Goal: Task Accomplishment & Management: Complete application form

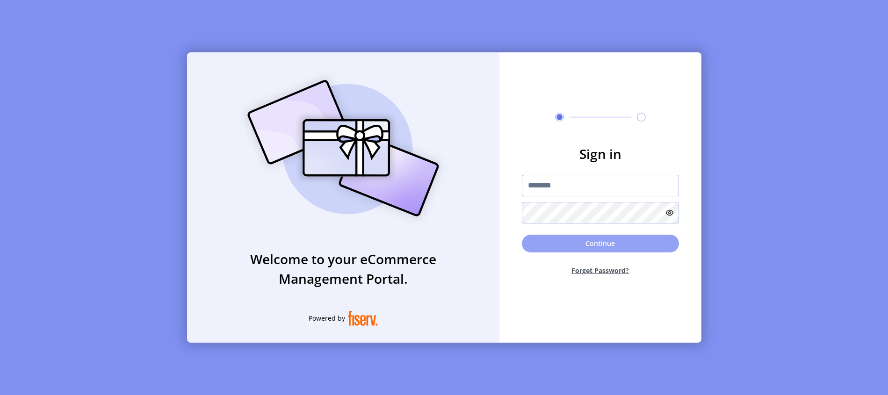
type input "**********"
click at [584, 247] on button "Continue" at bounding box center [600, 244] width 157 height 18
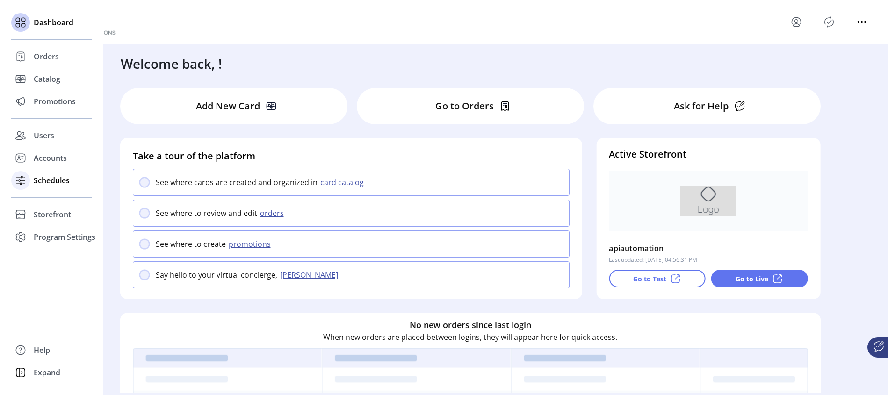
click at [29, 185] on div at bounding box center [20, 180] width 19 height 22
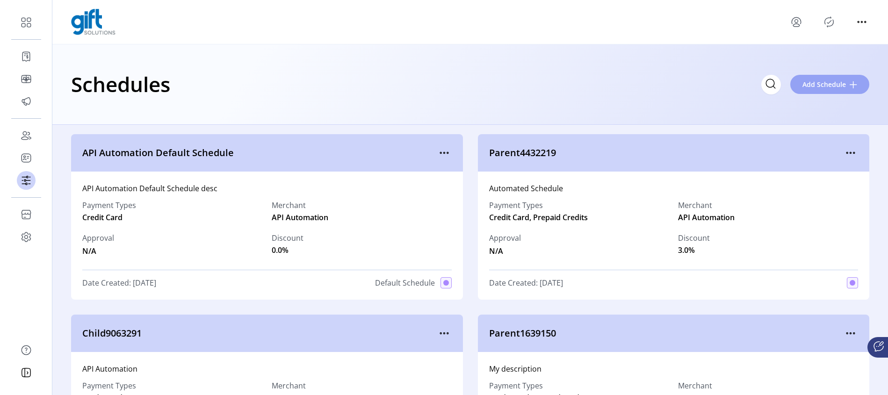
click at [820, 87] on span "Add Schedule" at bounding box center [825, 85] width 44 height 10
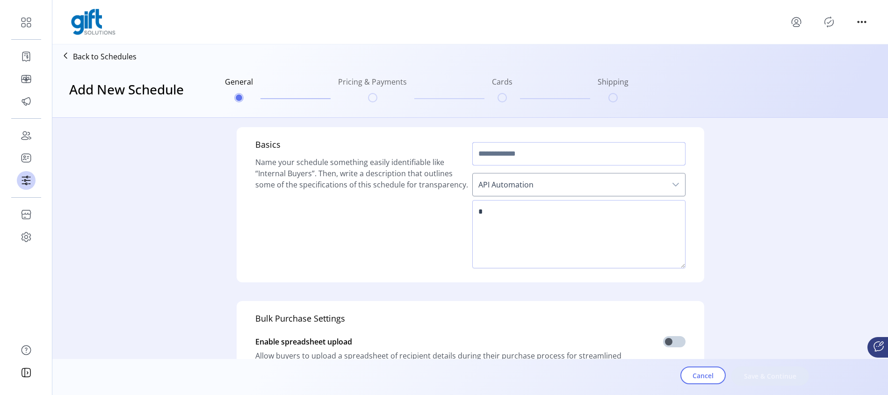
click at [509, 158] on input "text" at bounding box center [579, 153] width 213 height 23
type input "******"
click at [519, 211] on textarea at bounding box center [579, 234] width 213 height 68
type textarea "*******"
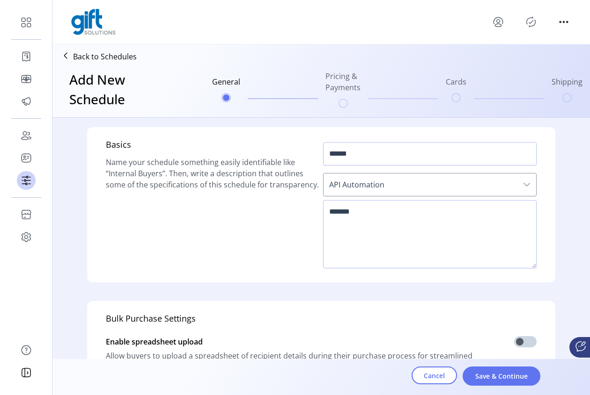
click at [526, 188] on icon "dropdown trigger" at bounding box center [526, 184] width 7 height 7
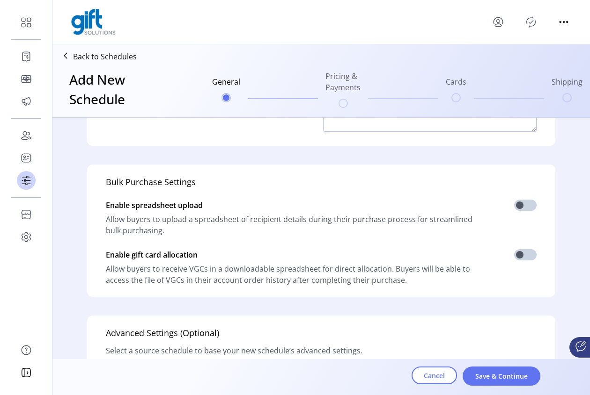
scroll to position [249, 0]
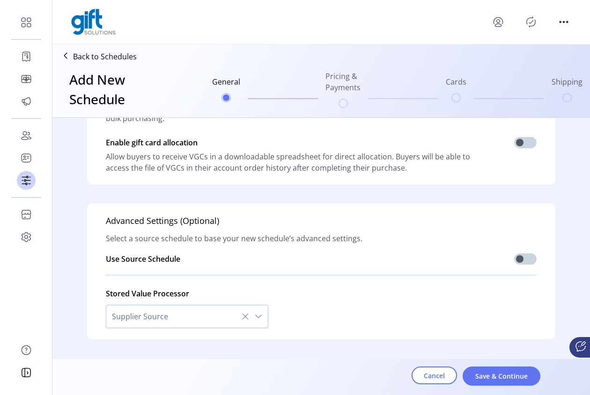
click at [577, 237] on form "Basics Name your schedule something easily identifiable like “Internal Buyers”.…" at bounding box center [320, 132] width 537 height 527
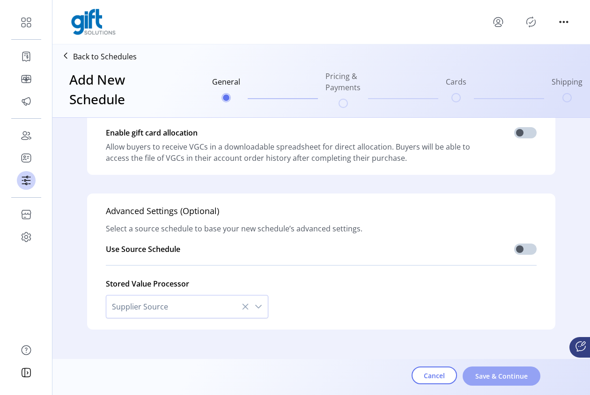
scroll to position [272, 0]
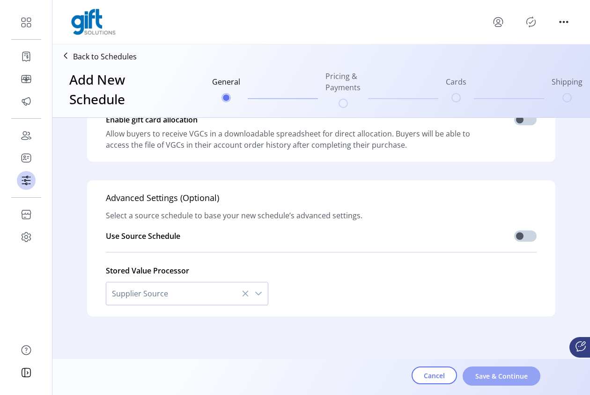
click at [492, 375] on span "Save & Continue" at bounding box center [500, 376] width 53 height 10
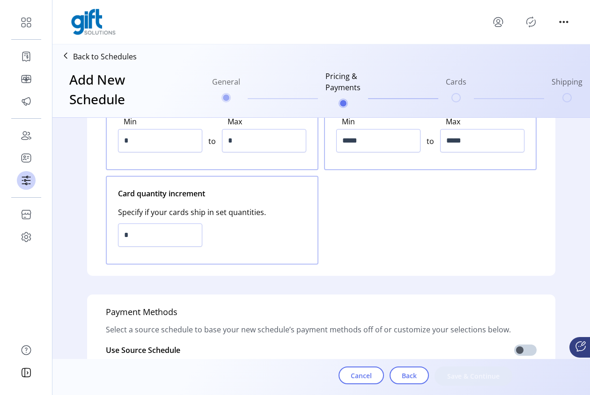
scroll to position [268, 0]
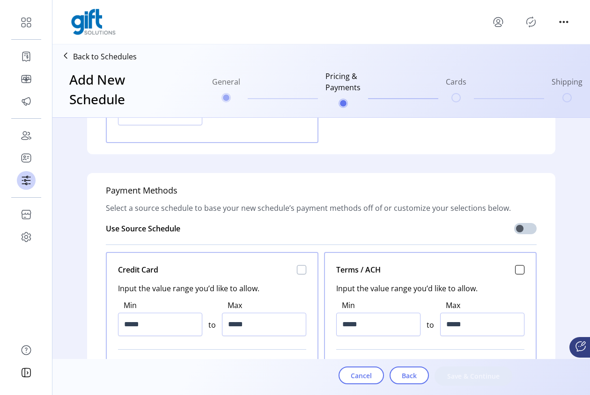
click at [302, 271] on div "Credit Card Input the value range you’d like to allow. Min ***** to Max ***** H…" at bounding box center [212, 327] width 212 height 151
click at [299, 272] on div at bounding box center [301, 269] width 9 height 9
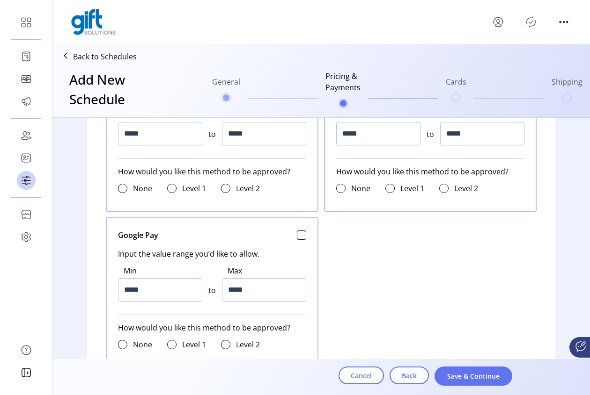
scroll to position [785, 0]
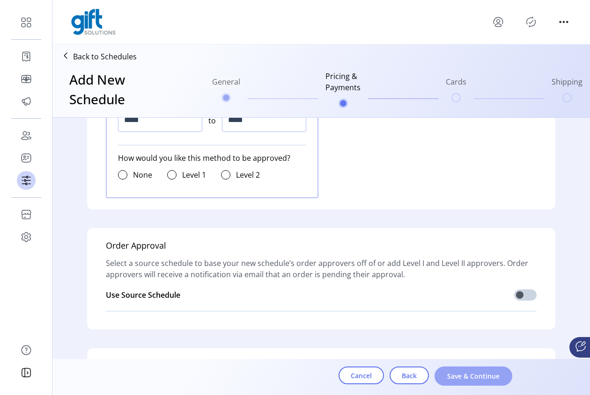
click at [487, 371] on span "Save & Continue" at bounding box center [472, 376] width 53 height 10
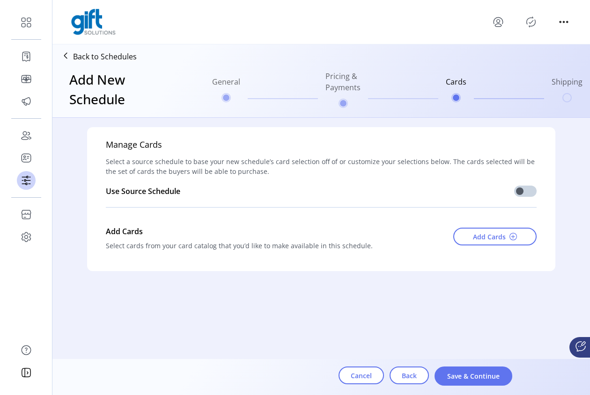
scroll to position [0, 0]
click at [493, 240] on span "Add Cards" at bounding box center [489, 237] width 33 height 10
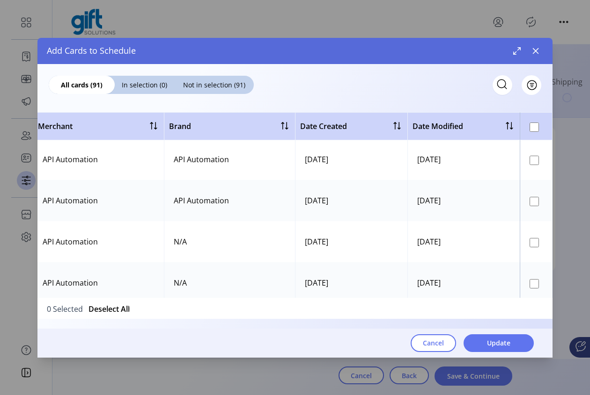
scroll to position [0, 447]
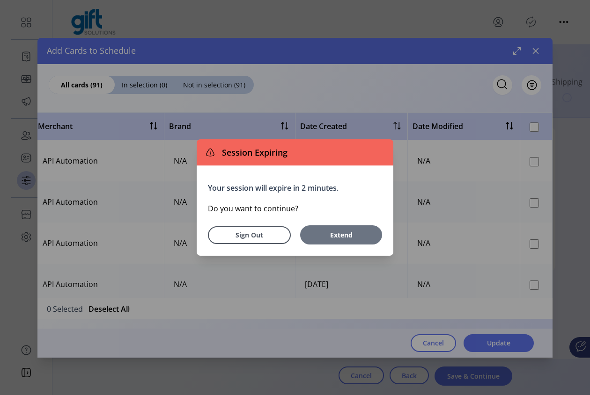
click at [342, 234] on span "Extend" at bounding box center [341, 235] width 73 height 10
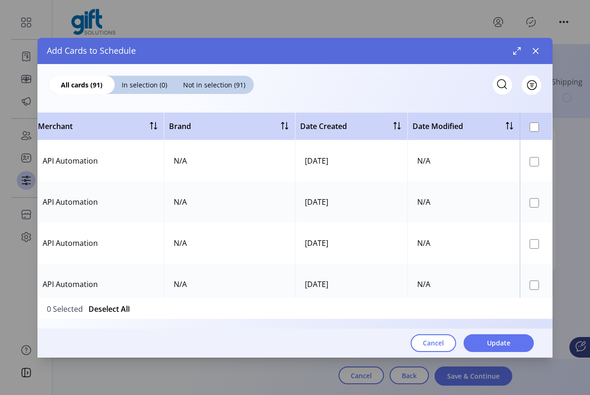
click at [547, 119] on th at bounding box center [535, 126] width 33 height 28
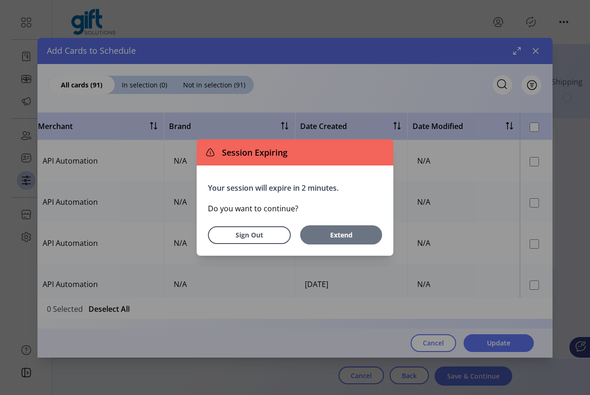
click at [306, 237] on span "Extend" at bounding box center [341, 235] width 73 height 10
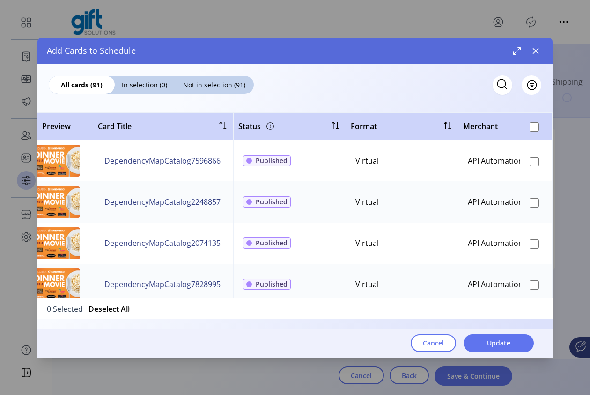
scroll to position [0, 0]
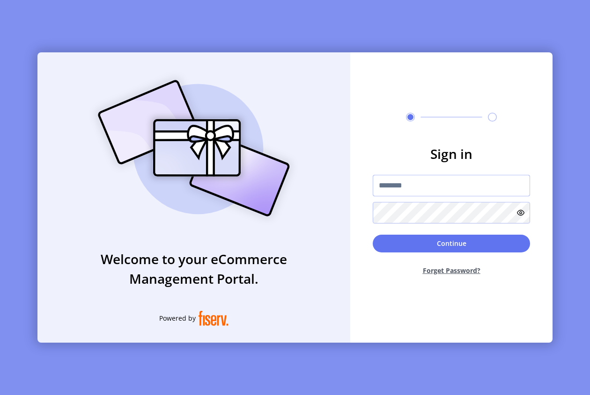
type input "**********"
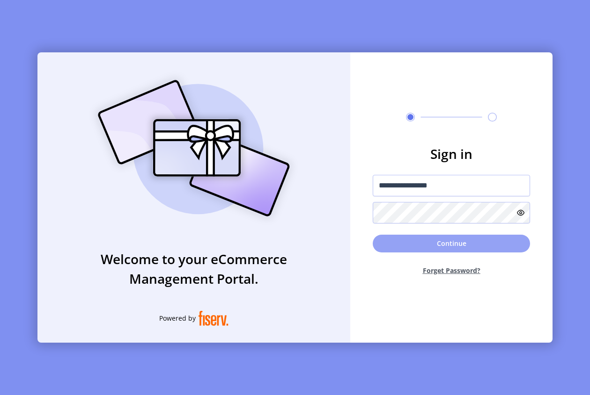
click at [441, 242] on button "Continue" at bounding box center [450, 244] width 157 height 18
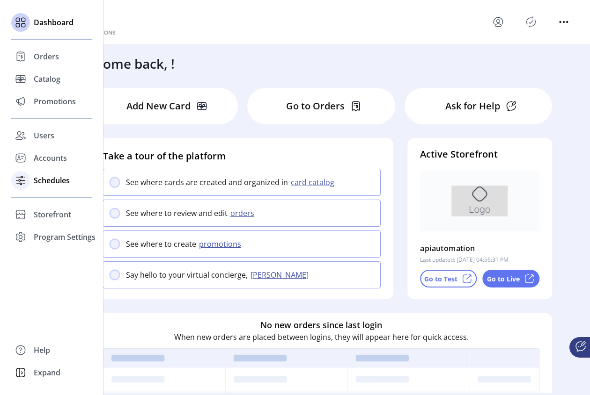
click at [25, 181] on icon at bounding box center [20, 180] width 15 height 15
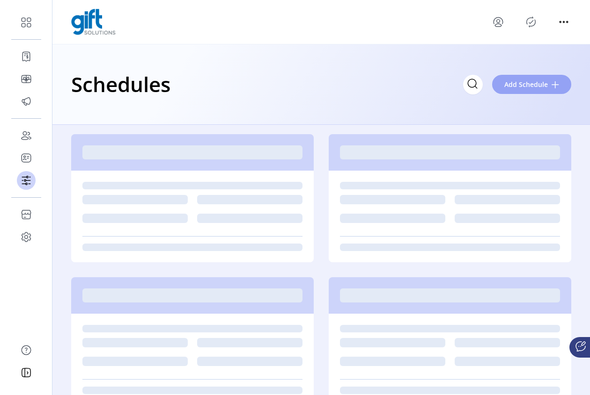
click at [518, 81] on span "Add Schedule" at bounding box center [526, 85] width 44 height 10
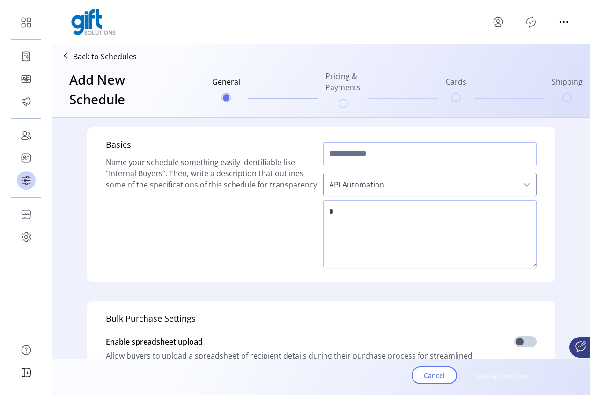
click at [397, 156] on input "text" at bounding box center [429, 153] width 213 height 23
type input "******"
click at [377, 218] on textarea at bounding box center [429, 234] width 213 height 68
type textarea "******"
click at [505, 377] on span "Save & Continue" at bounding box center [500, 376] width 53 height 10
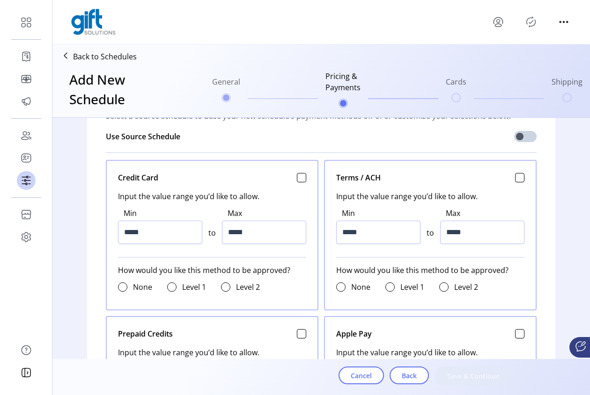
scroll to position [452, 0]
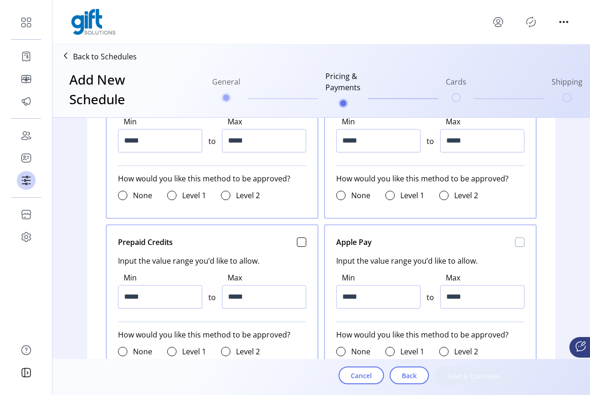
click at [520, 238] on div at bounding box center [519, 242] width 9 height 9
click at [485, 380] on span "Save & Continue" at bounding box center [472, 376] width 53 height 10
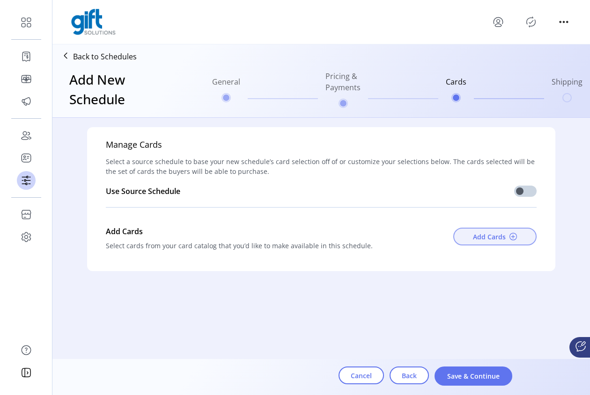
click at [493, 235] on span "Add Cards" at bounding box center [489, 237] width 33 height 10
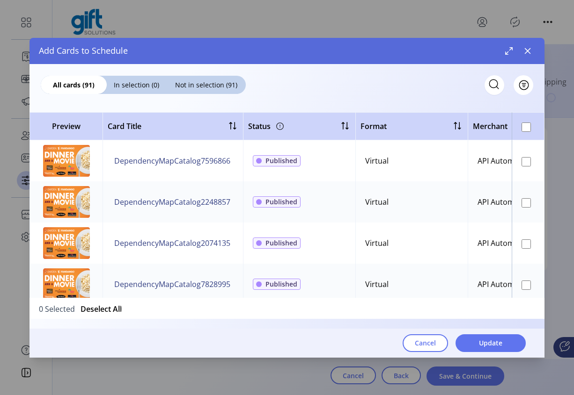
click at [528, 50] on icon "button" at bounding box center [527, 50] width 7 height 7
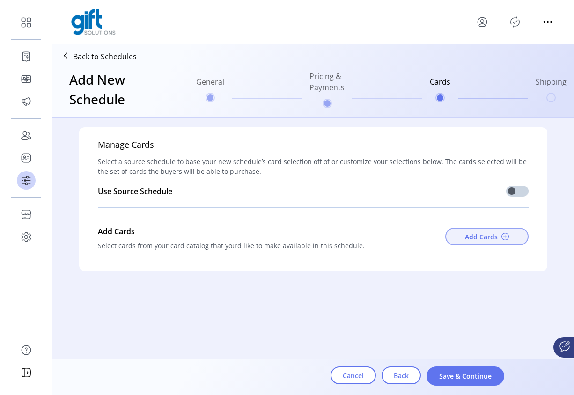
click at [466, 236] on span "Add Cards" at bounding box center [481, 237] width 33 height 10
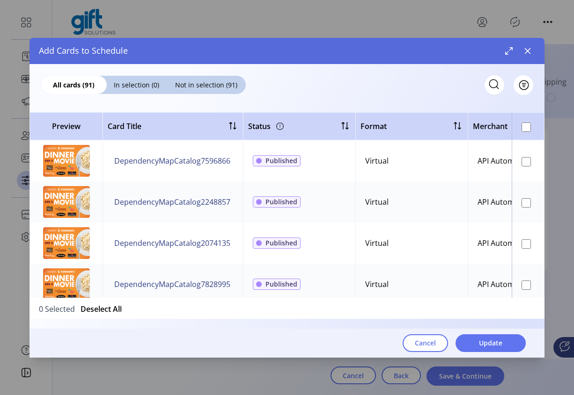
scroll to position [330, 0]
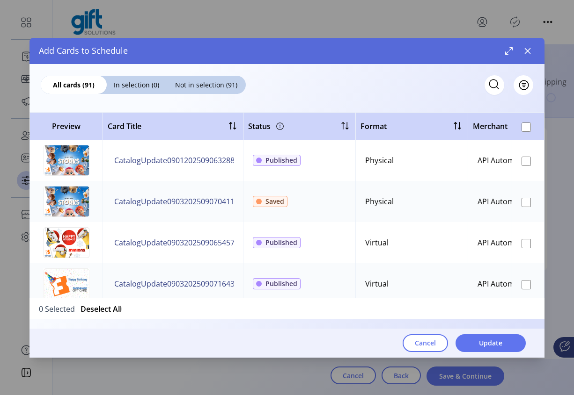
drag, startPoint x: 105, startPoint y: 308, endPoint x: 79, endPoint y: 330, distance: 34.2
click at [94, 319] on div "0 Selected Deselect All Cancel Update" at bounding box center [286, 308] width 515 height 21
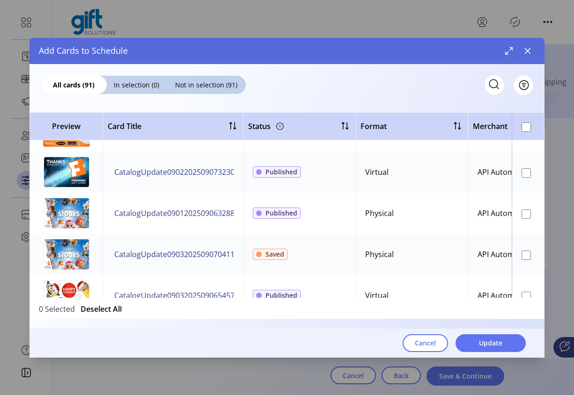
scroll to position [0, 0]
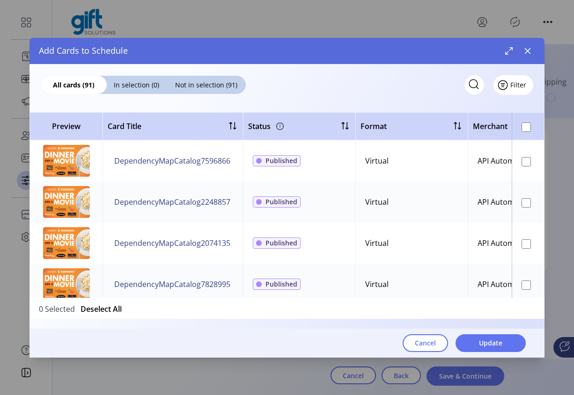
click at [523, 87] on span "Filter" at bounding box center [518, 85] width 16 height 10
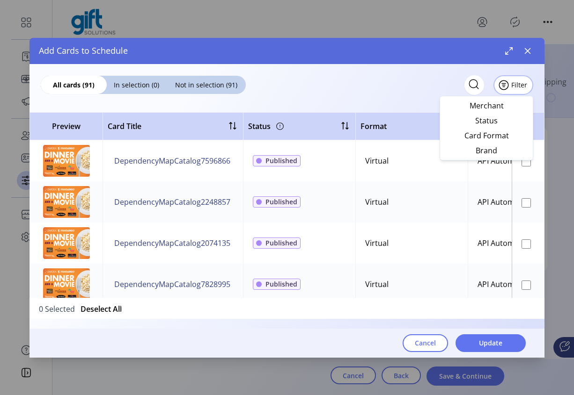
click at [537, 98] on div at bounding box center [286, 104] width 515 height 15
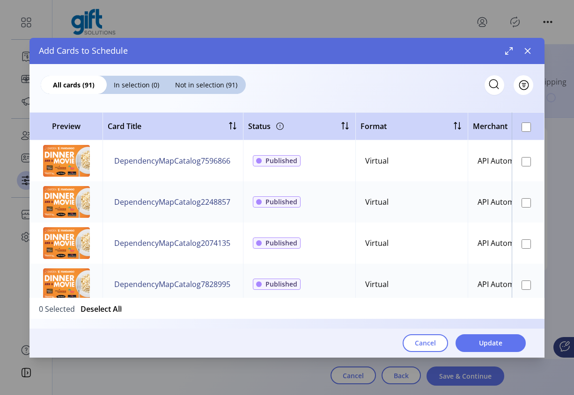
click at [540, 105] on div at bounding box center [286, 104] width 515 height 15
click at [528, 47] on icon "button" at bounding box center [527, 50] width 7 height 7
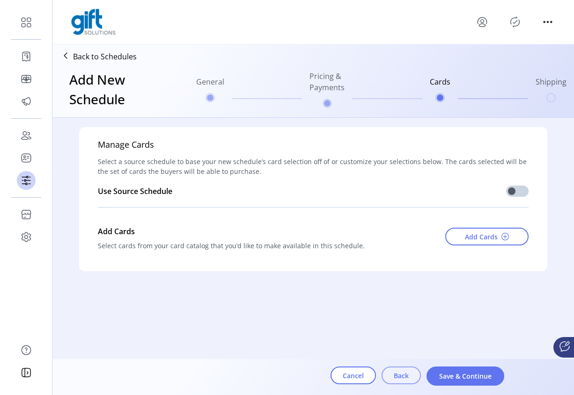
click at [397, 375] on span "Back" at bounding box center [400, 376] width 15 height 10
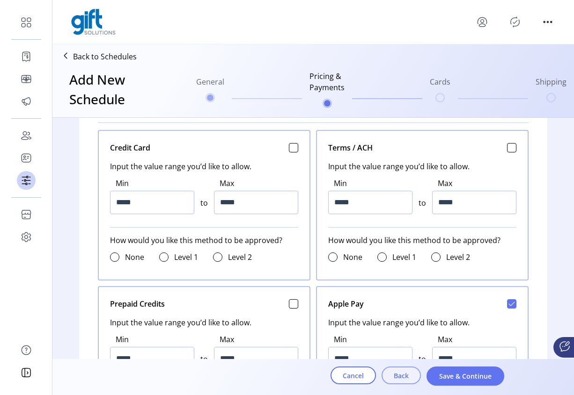
click at [408, 376] on span "Back" at bounding box center [400, 376] width 15 height 10
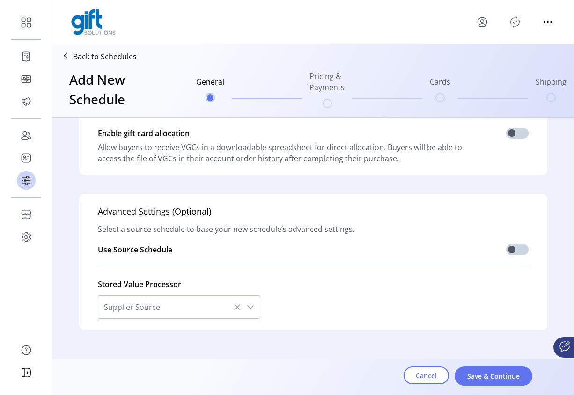
scroll to position [272, 0]
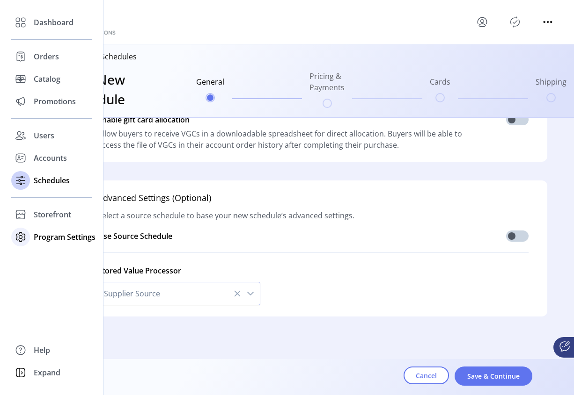
click at [56, 240] on span "Program Settings" at bounding box center [65, 237] width 62 height 11
click at [49, 215] on span "Storefront" at bounding box center [52, 214] width 37 height 11
click at [51, 238] on span "Configuration" at bounding box center [58, 233] width 49 height 11
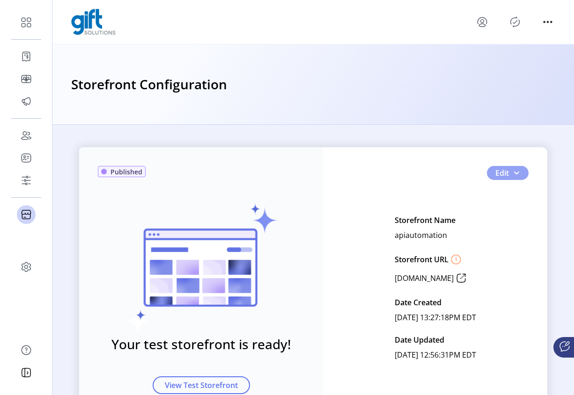
click at [516, 174] on span "button" at bounding box center [515, 172] width 7 height 7
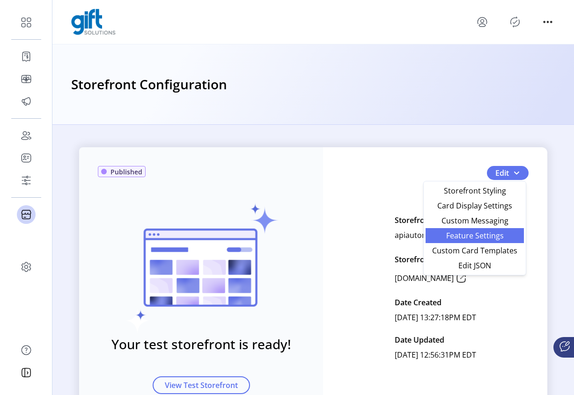
click at [501, 240] on span "Feature Settings" at bounding box center [474, 235] width 87 height 7
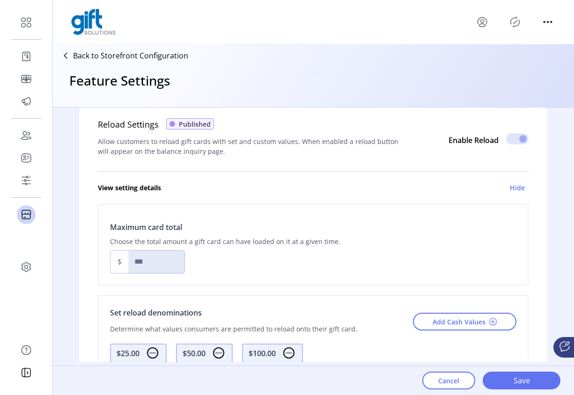
scroll to position [486, 0]
click at [460, 308] on div "Add Cash Values" at bounding box center [464, 321] width 103 height 29
click at [451, 246] on div "Maximum card total Choose the total amount a gift card can have loaded on it at…" at bounding box center [313, 245] width 406 height 58
drag, startPoint x: 517, startPoint y: 188, endPoint x: 515, endPoint y: 175, distance: 12.7
click at [517, 187] on link "View setting details Hide" at bounding box center [313, 187] width 430 height 32
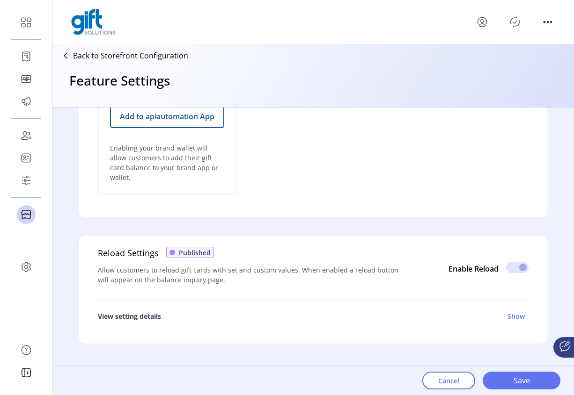
click at [515, 217] on form "Reload Settings Published Allow customers to reload gift cards with set and cus…" at bounding box center [313, 290] width 468 height 146
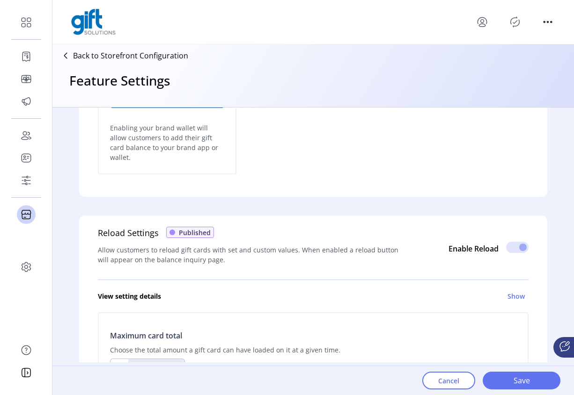
scroll to position [347, 0]
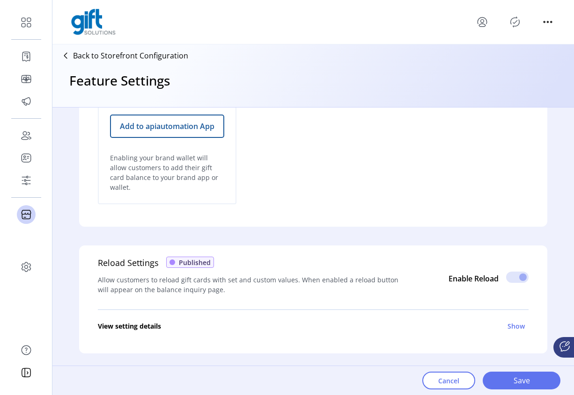
click at [515, 275] on p-inputswitch at bounding box center [517, 280] width 22 height 10
click at [517, 275] on p-inputswitch at bounding box center [517, 280] width 22 height 10
click at [510, 321] on h6 "Show" at bounding box center [515, 326] width 17 height 10
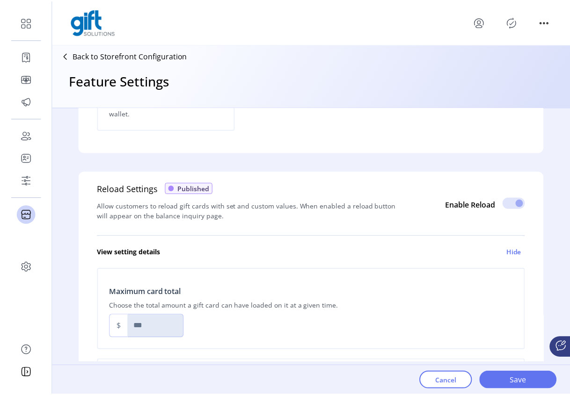
scroll to position [470, 0]
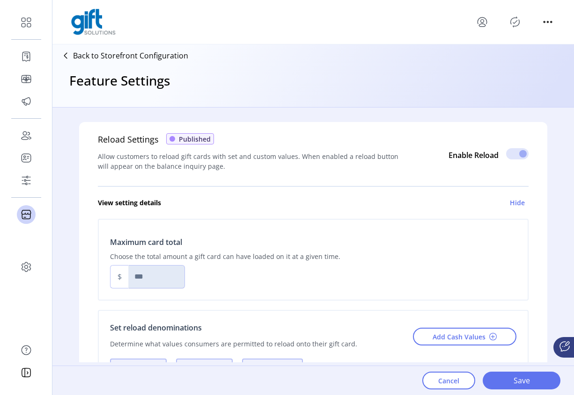
click at [160, 277] on div "Maximum card total Choose the total amount a gift card can have loaded on it at…" at bounding box center [313, 260] width 430 height 82
click at [103, 264] on div "Maximum card total Choose the total amount a gift card can have loaded on it at…" at bounding box center [313, 260] width 430 height 82
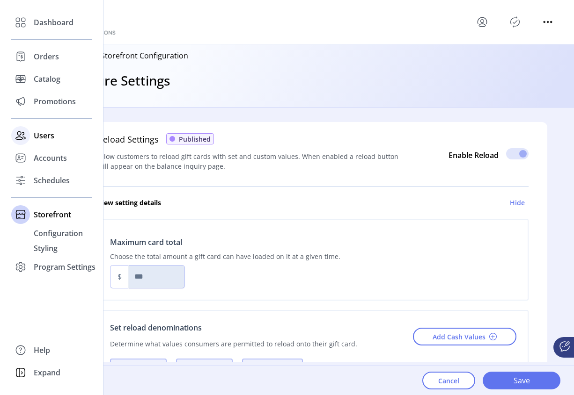
click at [32, 135] on div "Users" at bounding box center [51, 135] width 81 height 22
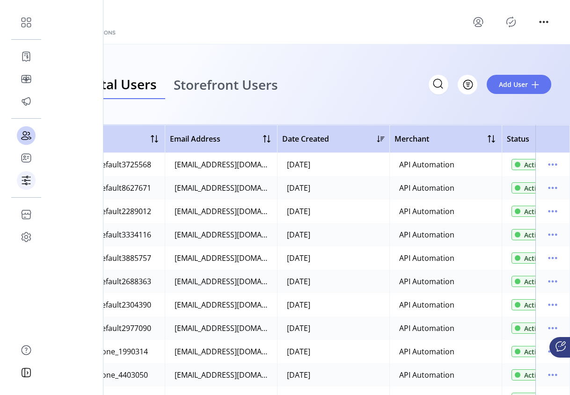
click at [26, 182] on icon at bounding box center [26, 180] width 15 height 15
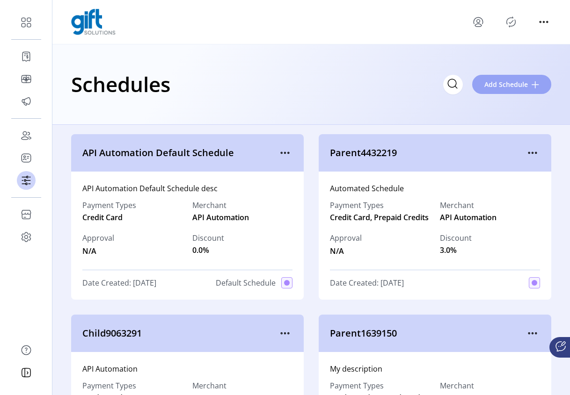
click at [517, 87] on span "Add Schedule" at bounding box center [506, 85] width 44 height 10
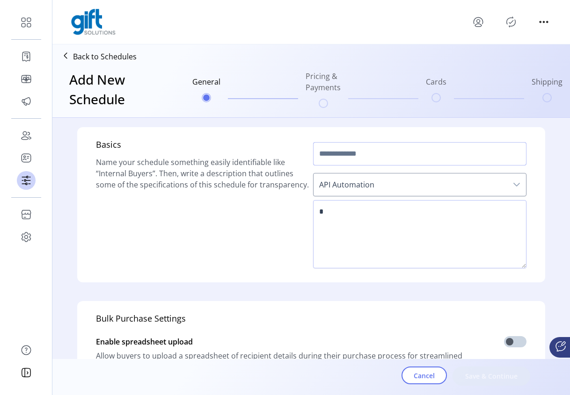
click at [365, 154] on input "text" at bounding box center [419, 153] width 213 height 23
click at [354, 154] on input "*" at bounding box center [419, 153] width 213 height 23
type input "****"
click at [364, 227] on textarea at bounding box center [419, 234] width 213 height 68
type textarea "*******"
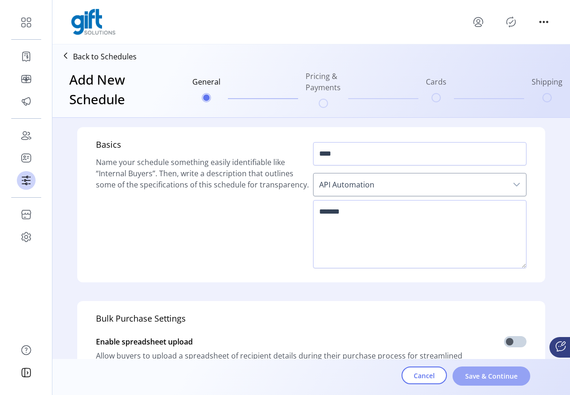
click at [483, 379] on span "Save & Continue" at bounding box center [491, 376] width 53 height 10
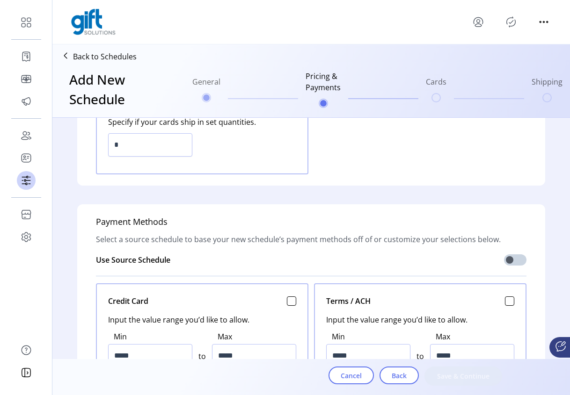
scroll to position [238, 0]
click at [511, 300] on div at bounding box center [509, 300] width 9 height 9
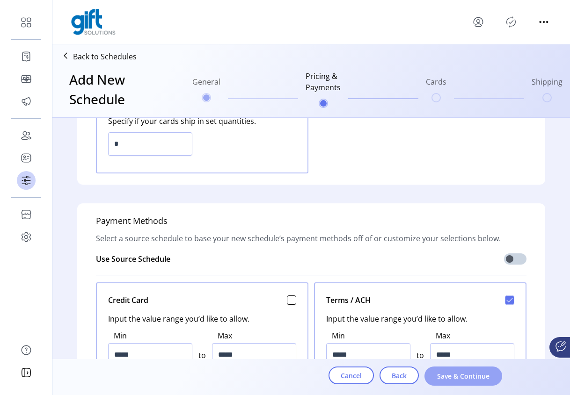
click at [472, 379] on span "Save & Continue" at bounding box center [463, 376] width 53 height 10
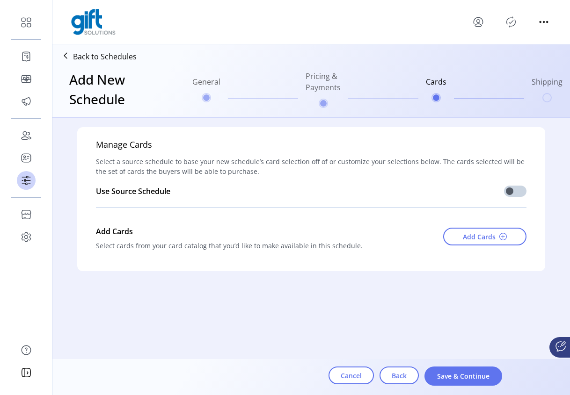
scroll to position [0, 0]
click at [484, 238] on span "Add Cards" at bounding box center [479, 237] width 33 height 10
